Goal: Information Seeking & Learning: Learn about a topic

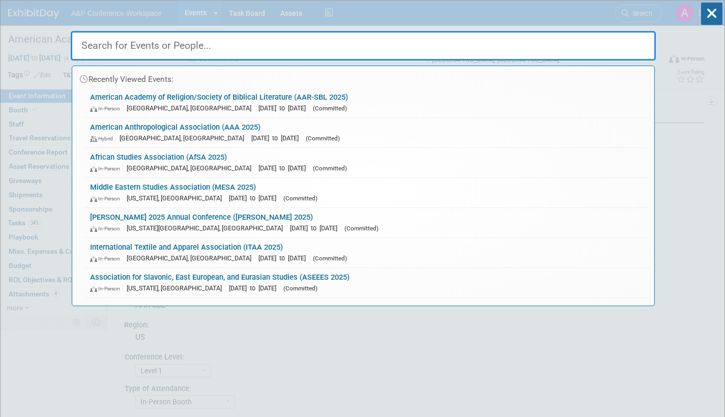
select select "Annual"
select select "Level 1"
select select "In-Person Booth"
select select "[DEMOGRAPHIC_DATA] Studies"
select select "T&T [PERSON_NAME]"
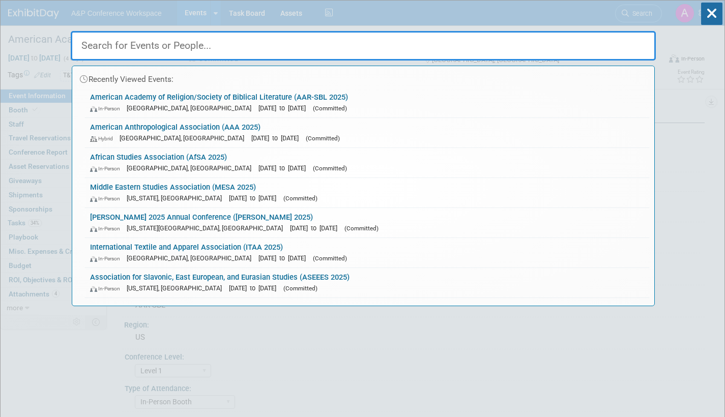
select select "[PERSON_NAME]"
select select "Networking/Commissioning"
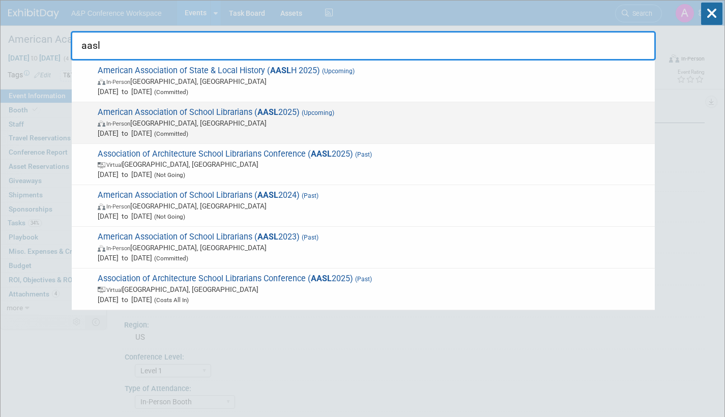
type input "aasl"
click at [286, 134] on span "[DATE] to [DATE] (Committed)" at bounding box center [374, 133] width 552 height 10
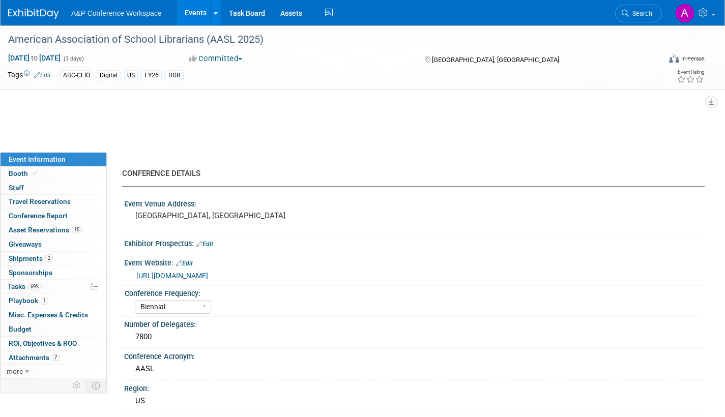
select select "Biennial"
select select "Level 1"
select select "In-Person Booth"
select select "Schools"
select select "Bloomsbury Digital Resources"
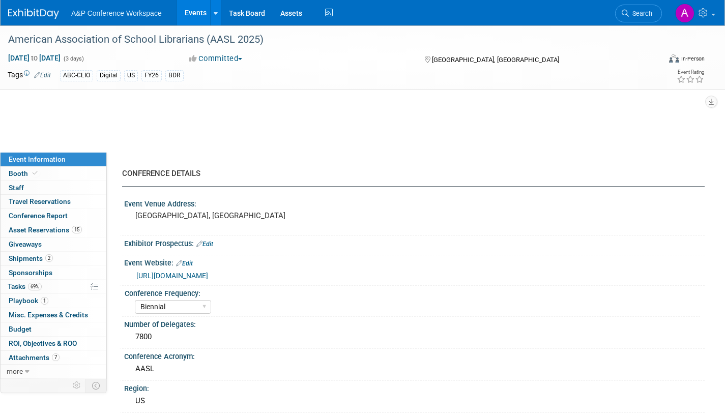
select select "[PERSON_NAME]"
select select "BDR Product Awareness and Trial Generation​"
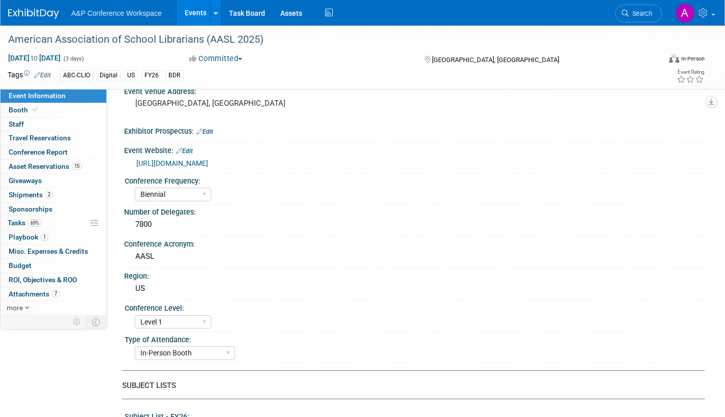
scroll to position [203, 0]
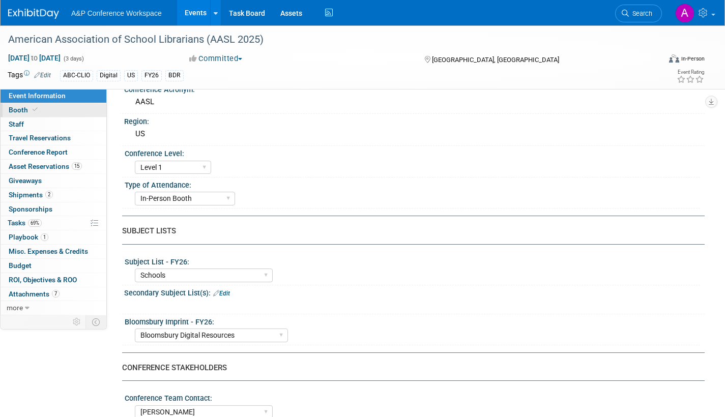
click at [20, 107] on span "Booth" at bounding box center [24, 110] width 31 height 8
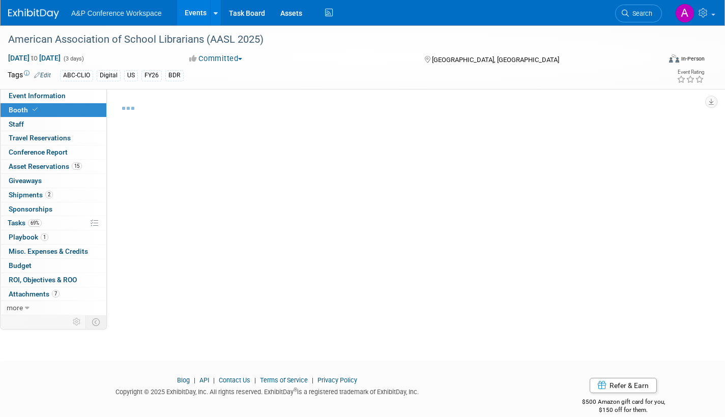
select select "CLDC - Digital/BDR"
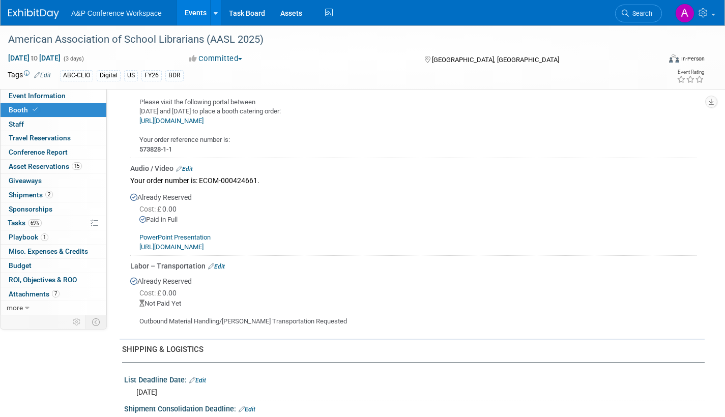
scroll to position [1068, 0]
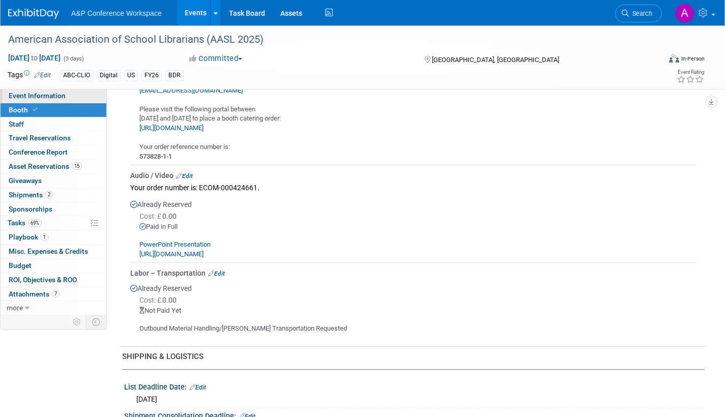
click at [53, 96] on span "Event Information" at bounding box center [37, 96] width 57 height 8
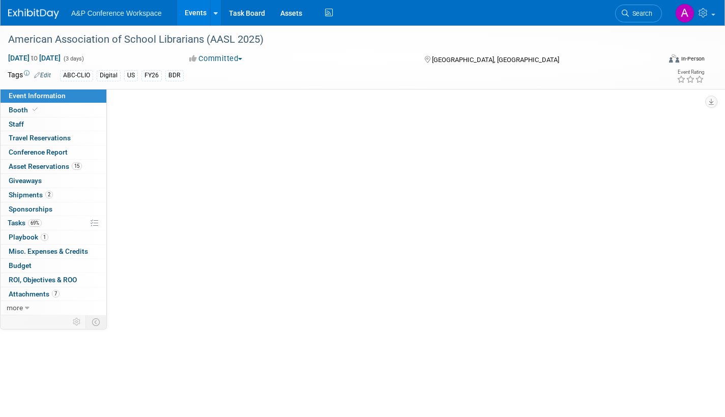
scroll to position [0, 0]
select select "Biennial"
select select "Level 1"
select select "In-Person Booth"
select select "Schools"
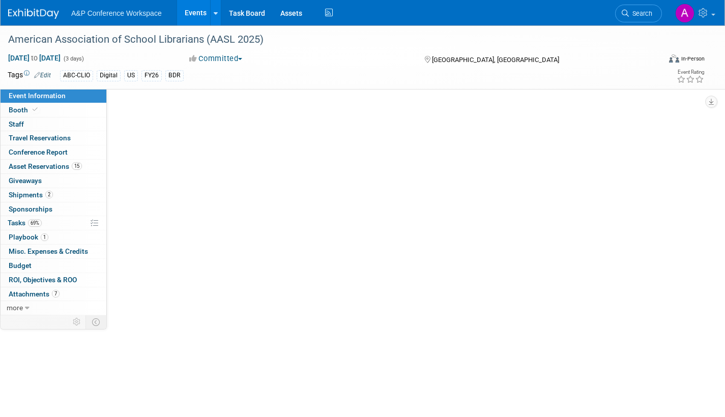
select select "Bloomsbury Digital Resources"
select select "[PERSON_NAME]"
select select "BDR Product Awareness and Trial Generation​"
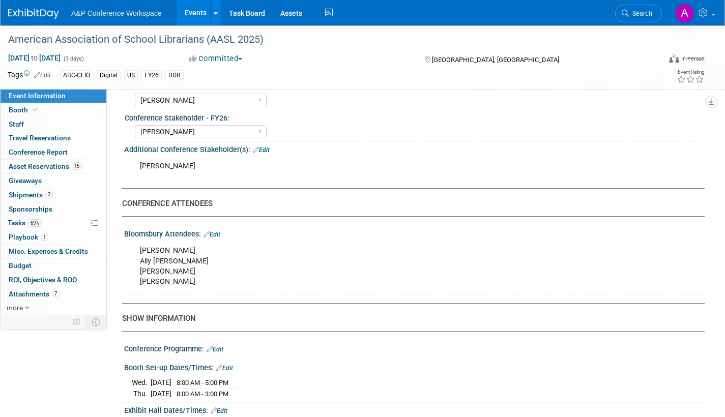
scroll to position [559, 0]
